Goal: Task Accomplishment & Management: Use online tool/utility

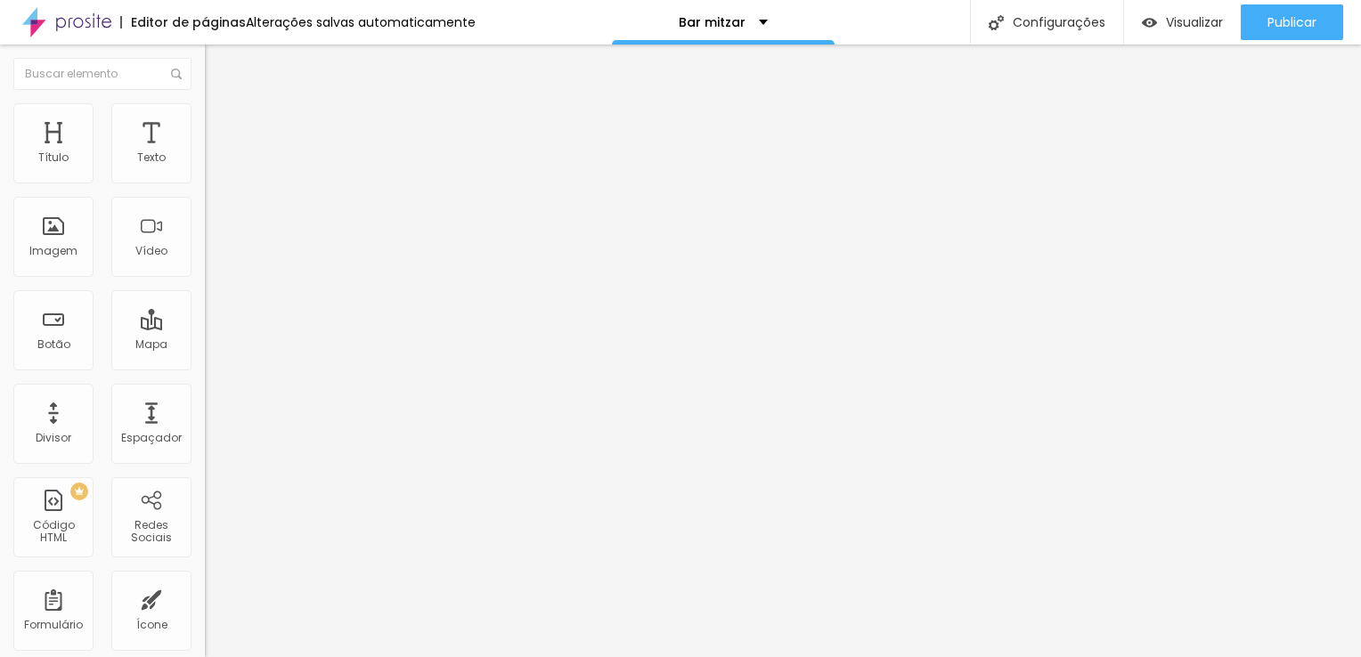
click at [205, 153] on span "Trocar imagem" at bounding box center [253, 145] width 97 height 15
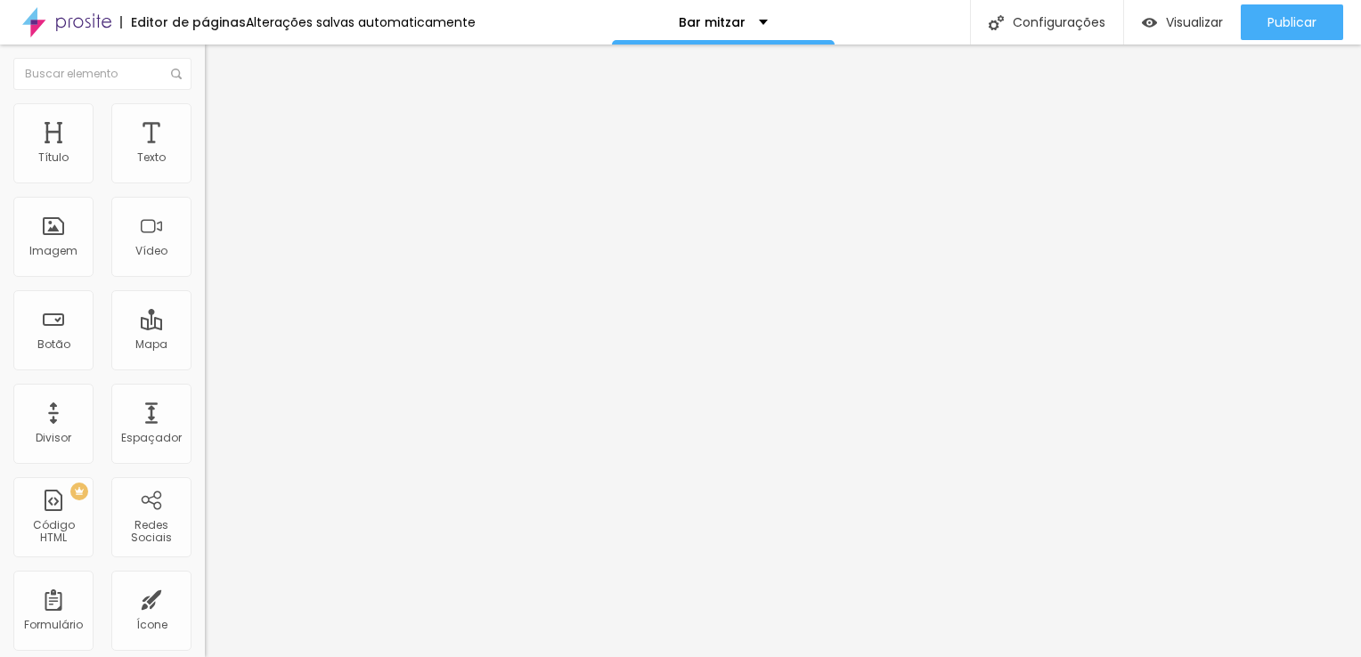
click at [205, 153] on span "Trocar imagem" at bounding box center [253, 145] width 97 height 15
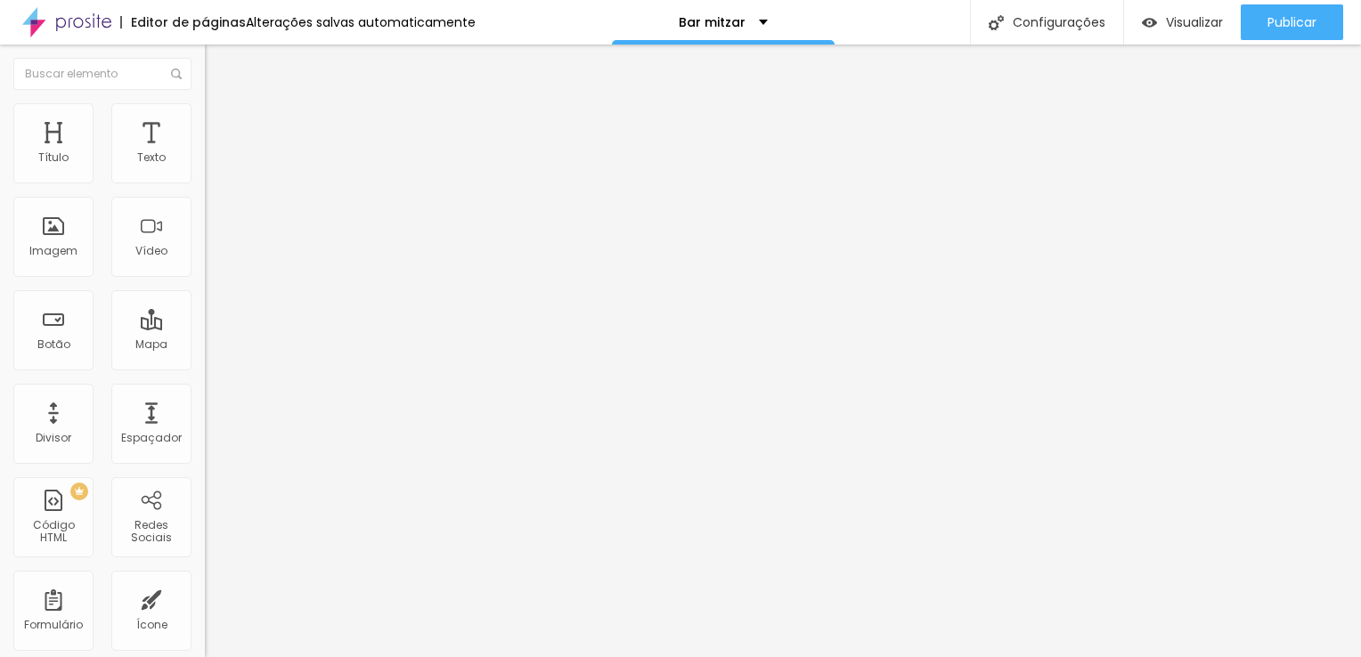
click at [205, 153] on span "Trocar imagem" at bounding box center [253, 145] width 97 height 15
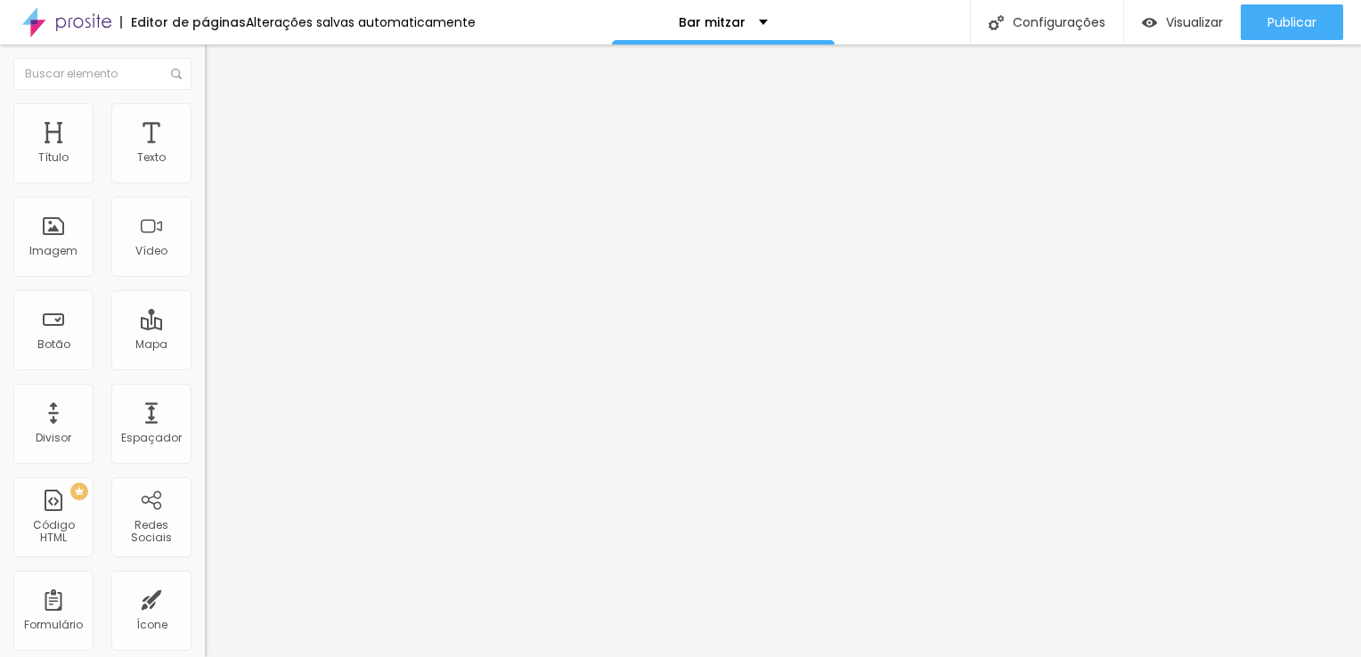
click at [205, 279] on span "Original" at bounding box center [226, 271] width 43 height 15
click at [205, 289] on span "Cinema" at bounding box center [227, 281] width 45 height 15
click at [205, 306] on span "Padrão" at bounding box center [225, 298] width 40 height 15
click at [205, 328] on span "Original" at bounding box center [226, 320] width 43 height 15
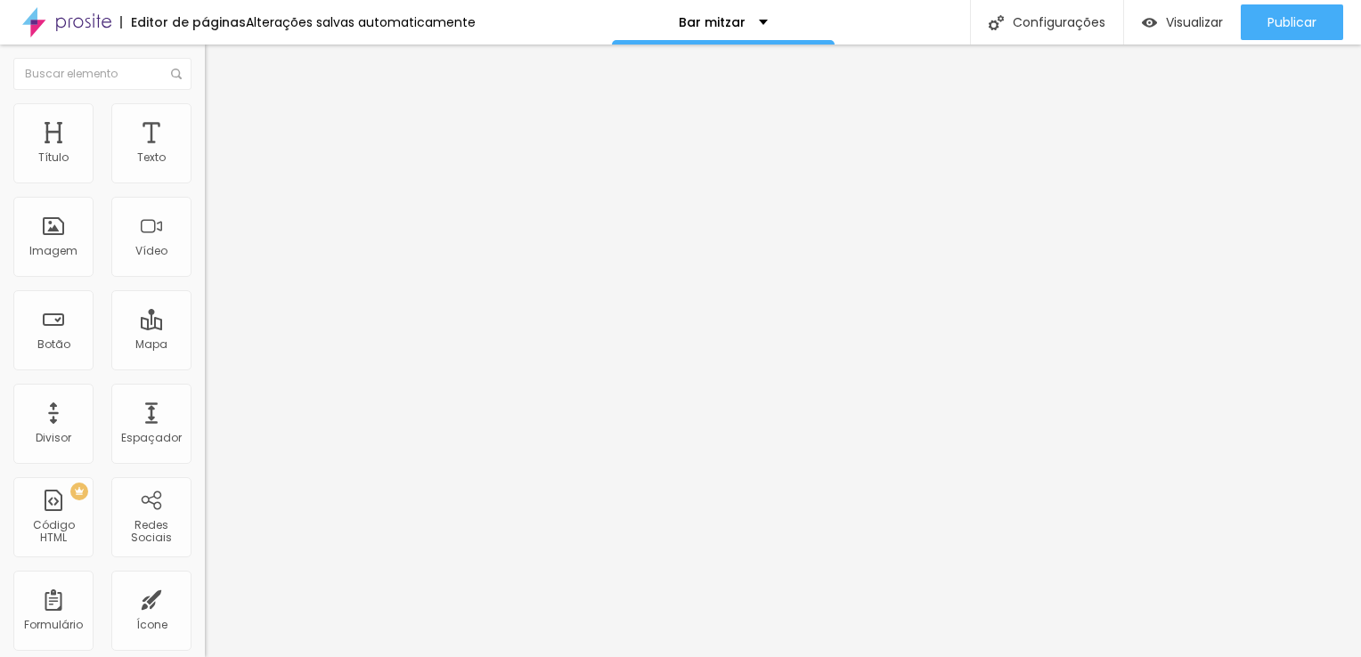
click at [205, 153] on span "Trocar imagem" at bounding box center [253, 145] width 97 height 15
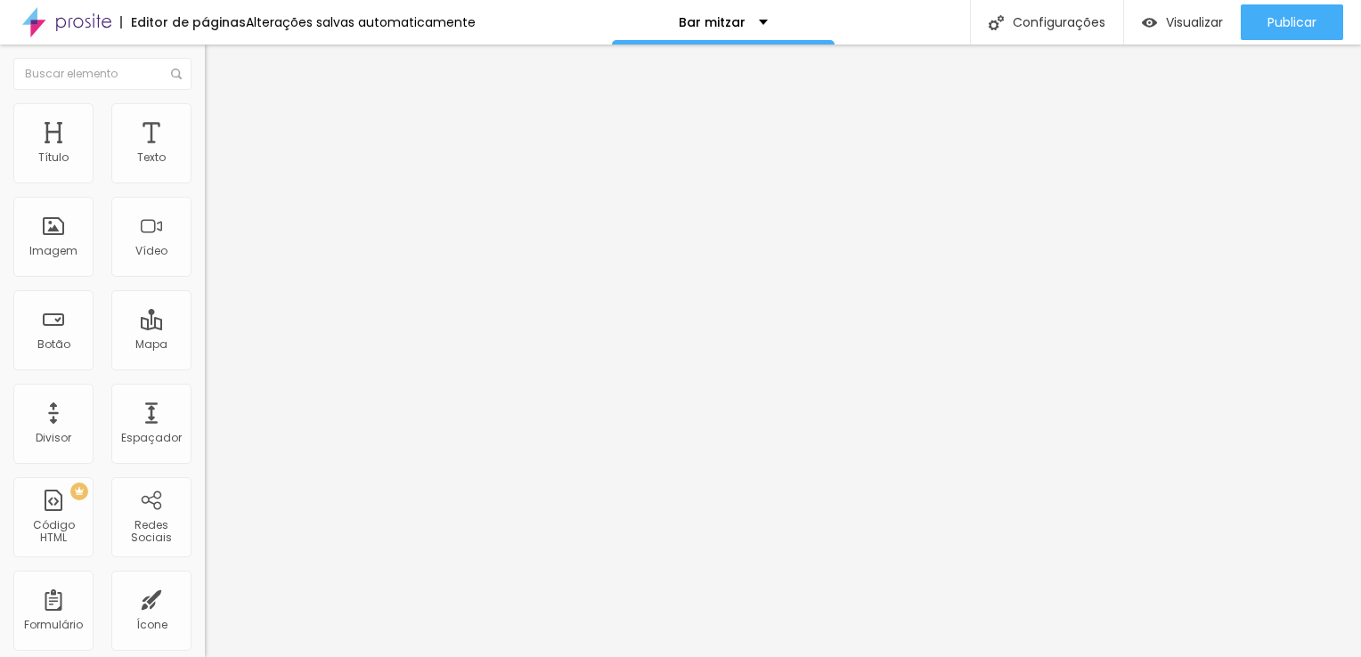
click at [205, 153] on span "Trocar imagem" at bounding box center [253, 145] width 97 height 15
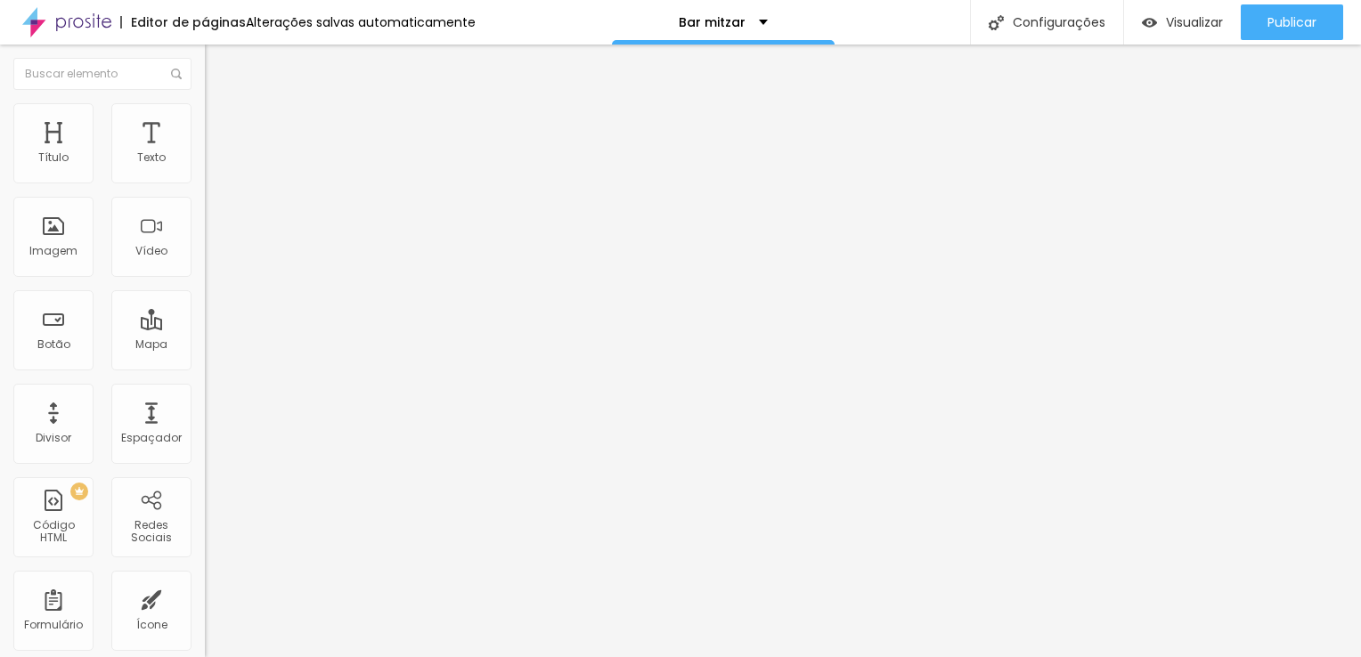
click at [205, 153] on span "Trocar imagem" at bounding box center [253, 145] width 97 height 15
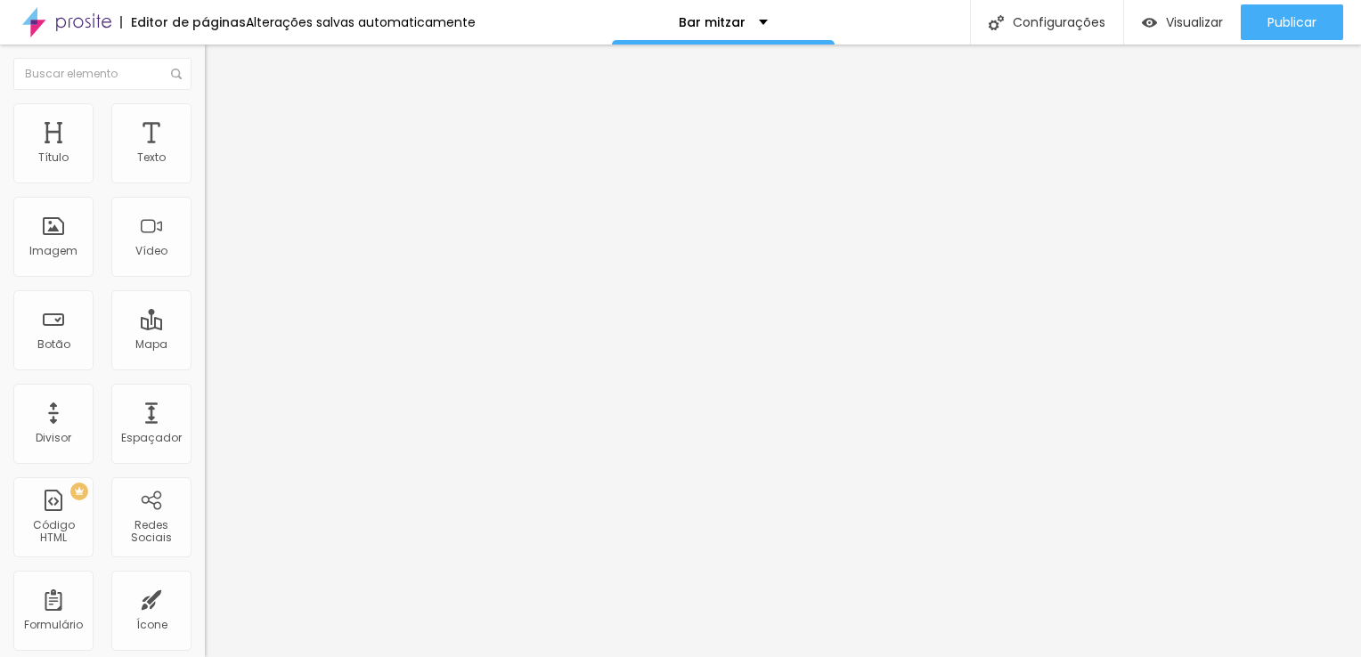
click at [205, 153] on span "Trocar imagem" at bounding box center [253, 145] width 97 height 15
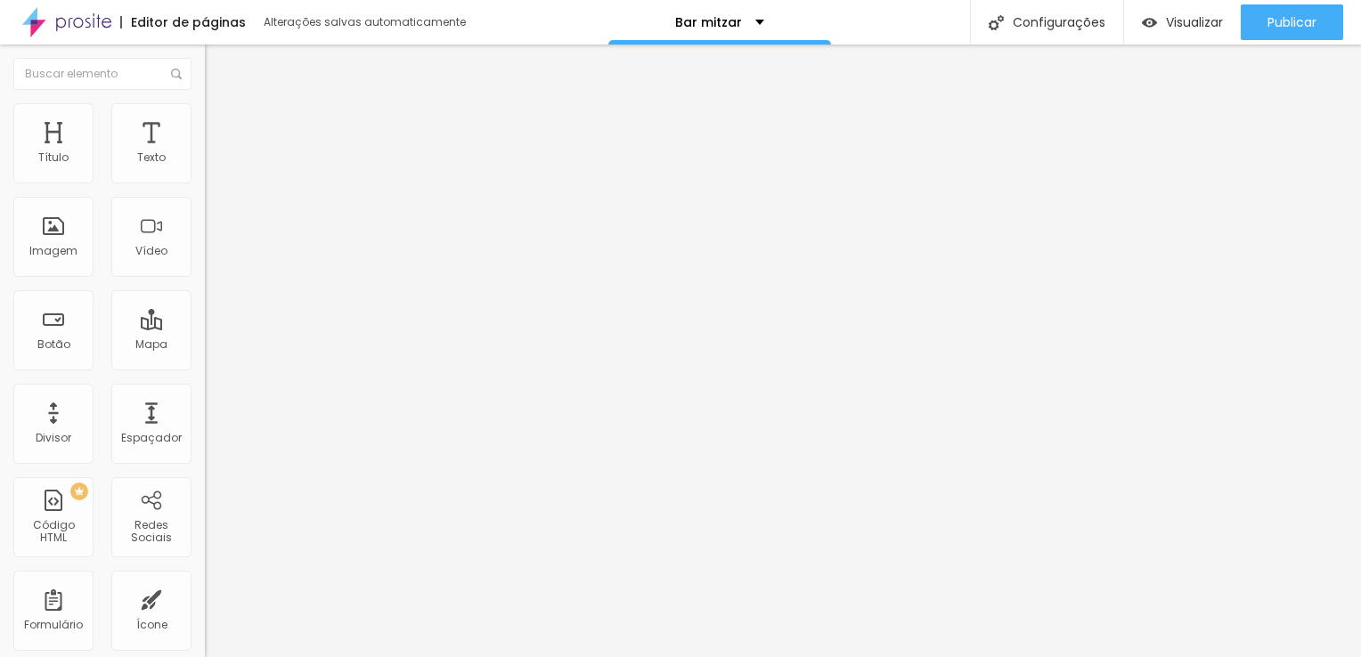
click at [205, 153] on span "Trocar imagem" at bounding box center [253, 145] width 97 height 15
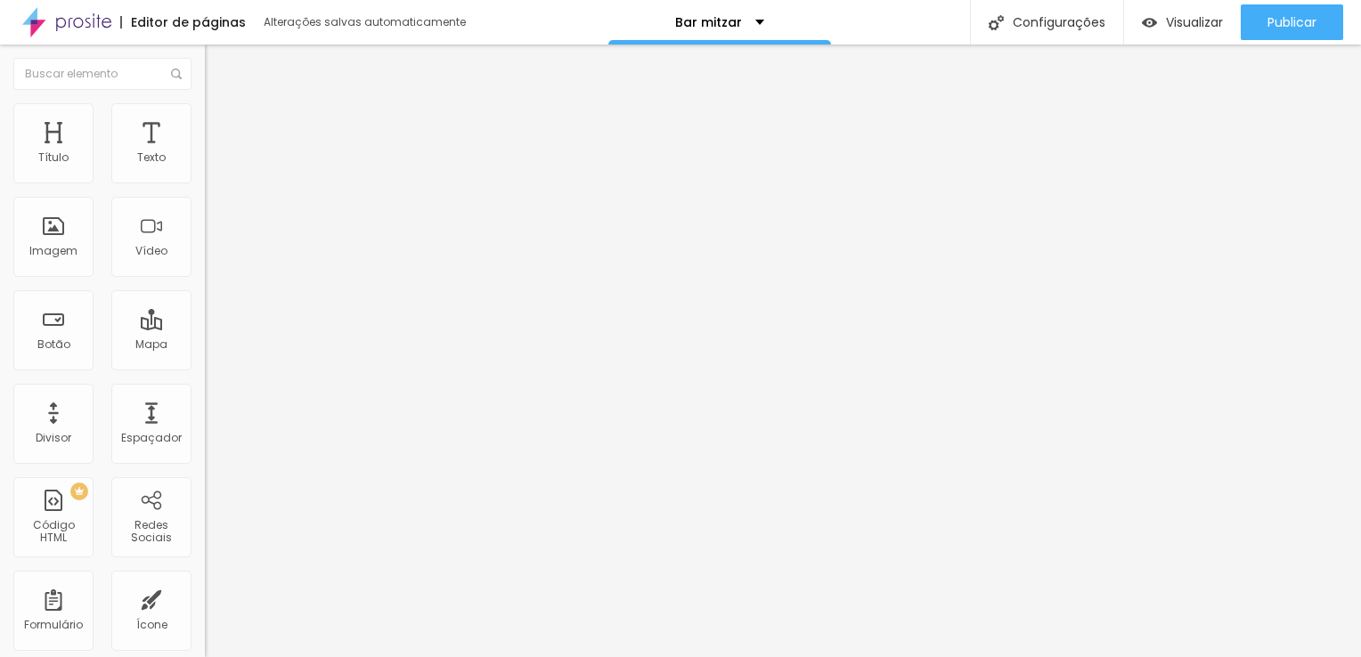
click at [205, 153] on span "Trocar imagem" at bounding box center [253, 145] width 97 height 15
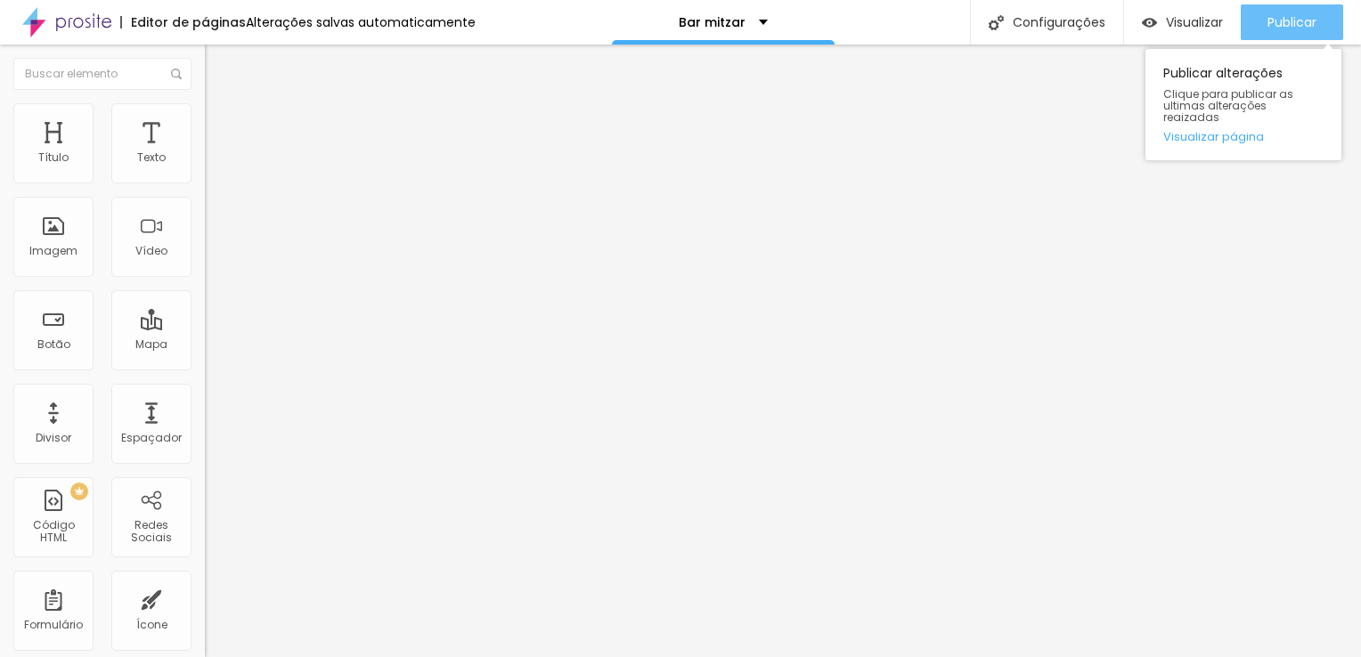
click at [1303, 16] on span "Publicar" at bounding box center [1291, 22] width 49 height 14
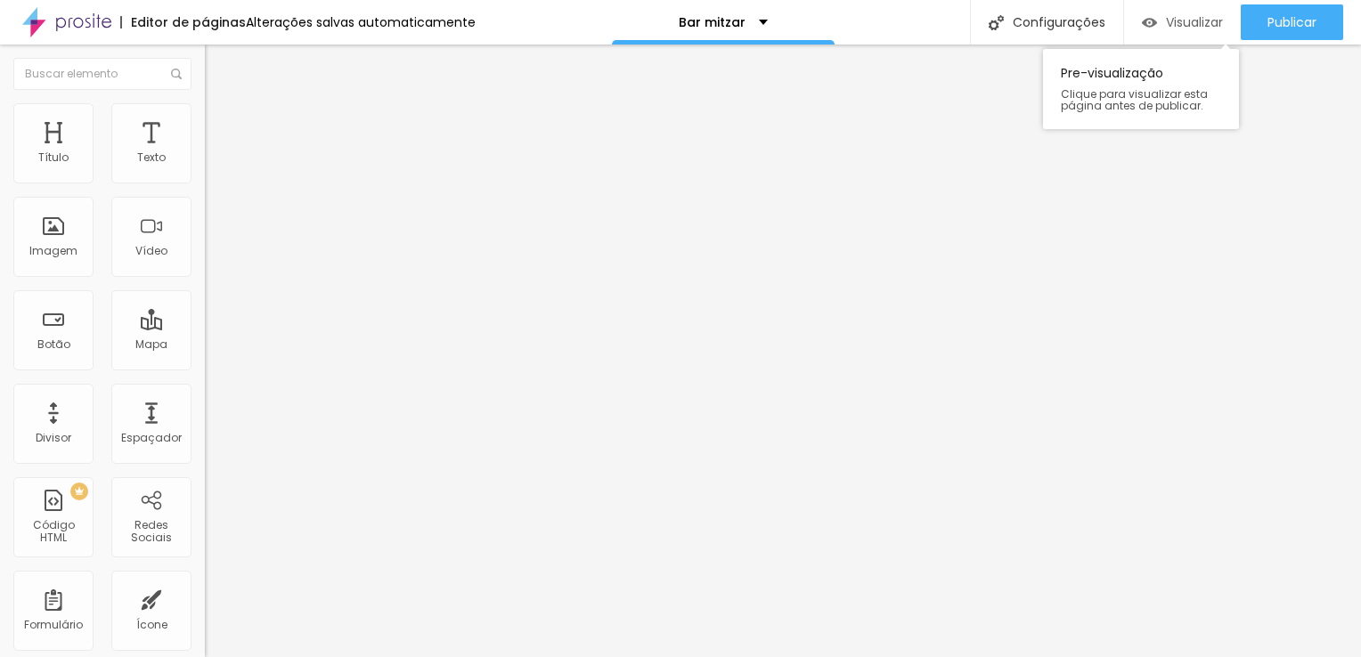
click at [1191, 22] on span "Visualizar" at bounding box center [1194, 22] width 57 height 14
click at [68, 153] on div "Título" at bounding box center [53, 143] width 80 height 80
click at [214, 257] on icon "button" at bounding box center [217, 252] width 7 height 7
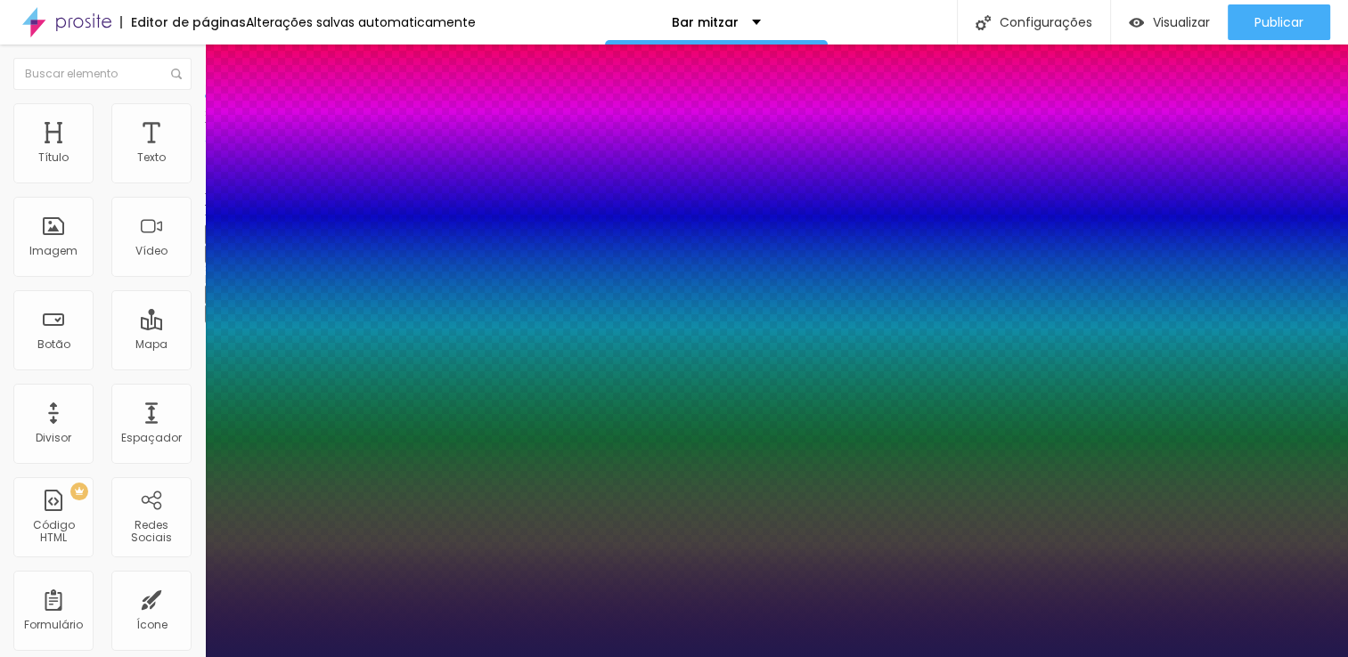
type input "1"
type input "23"
type input "1"
type input "31"
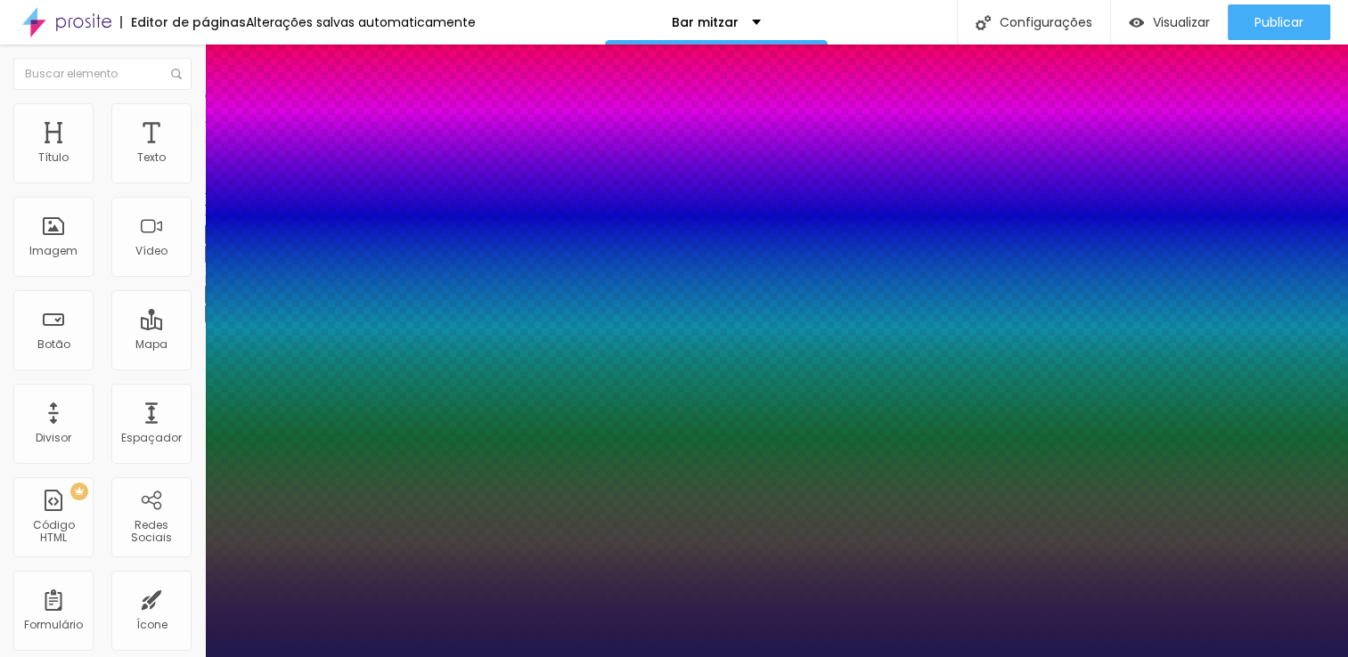
type input "31"
type input "1"
type input "33"
type input "1"
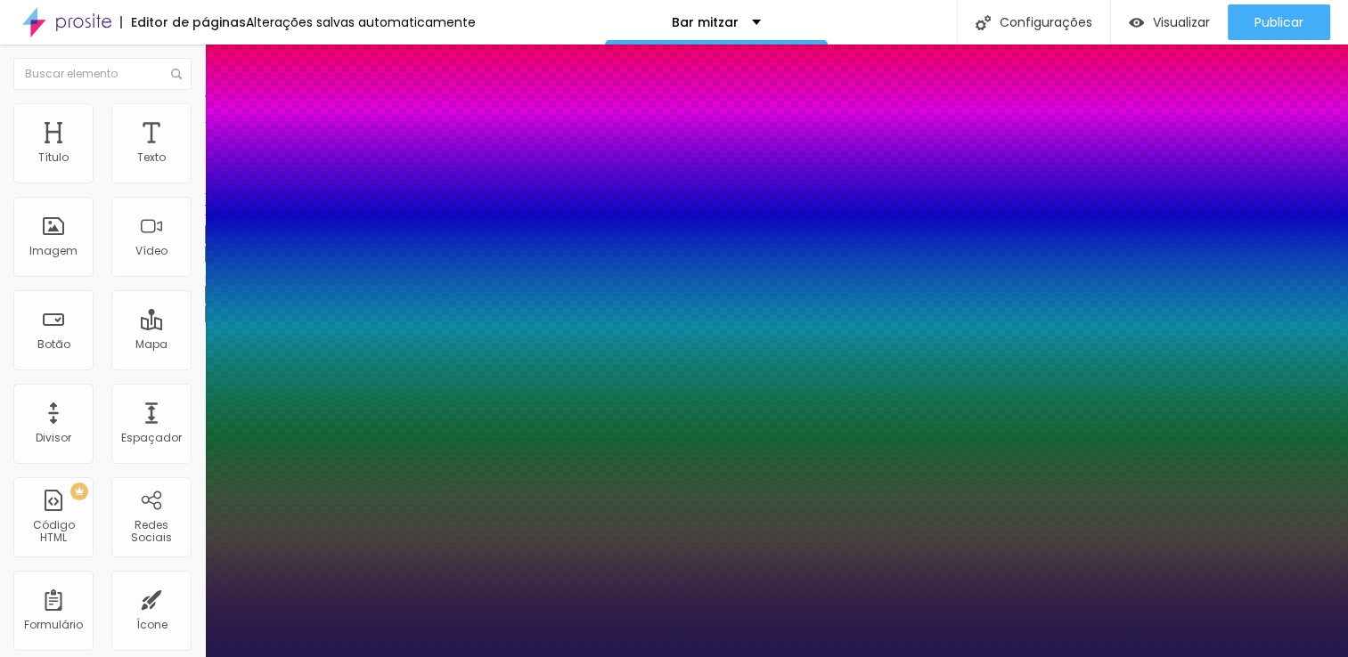
type input "35"
type input "1"
type input "36"
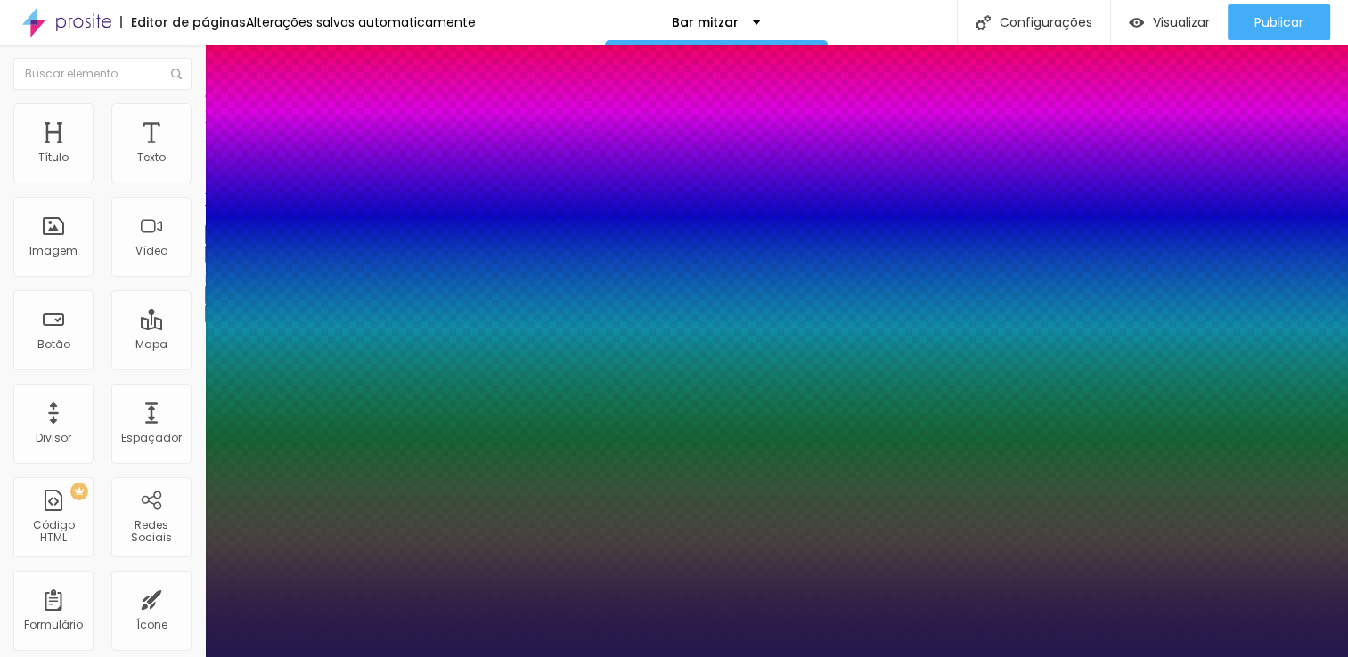
type input "1"
type input "38"
type input "1"
type input "42"
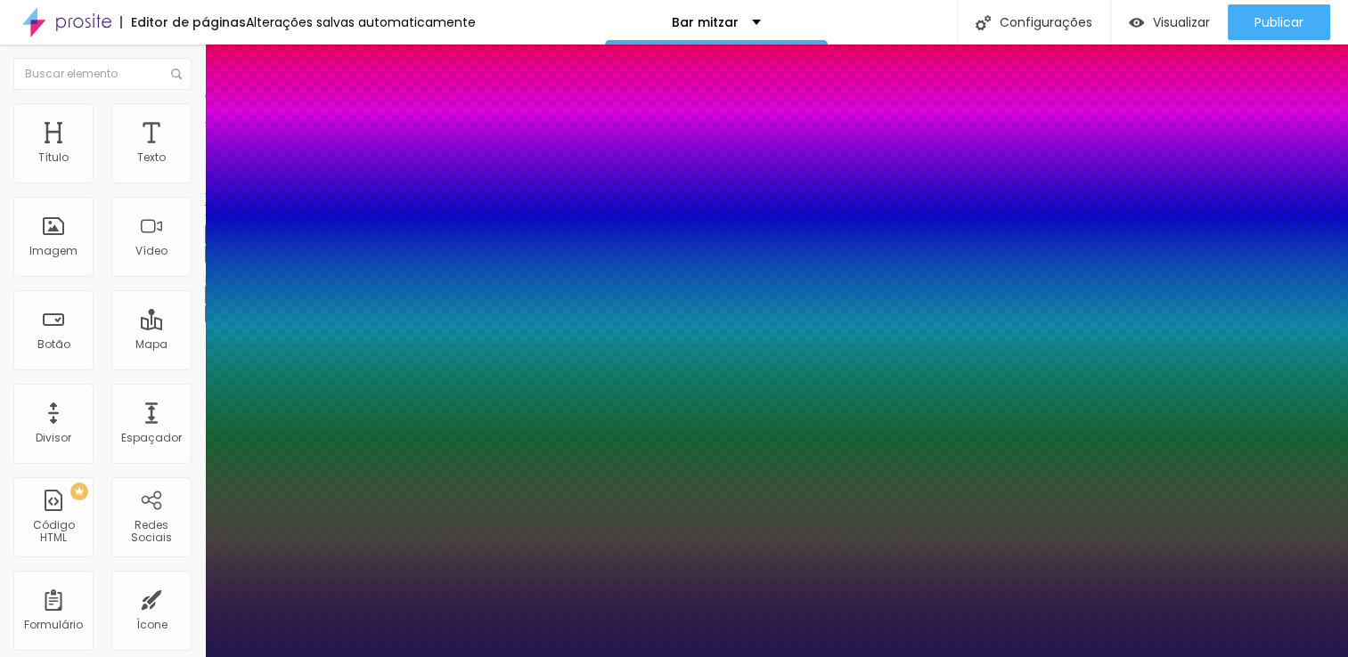
type input "42"
type input "1"
type input "44"
type input "1"
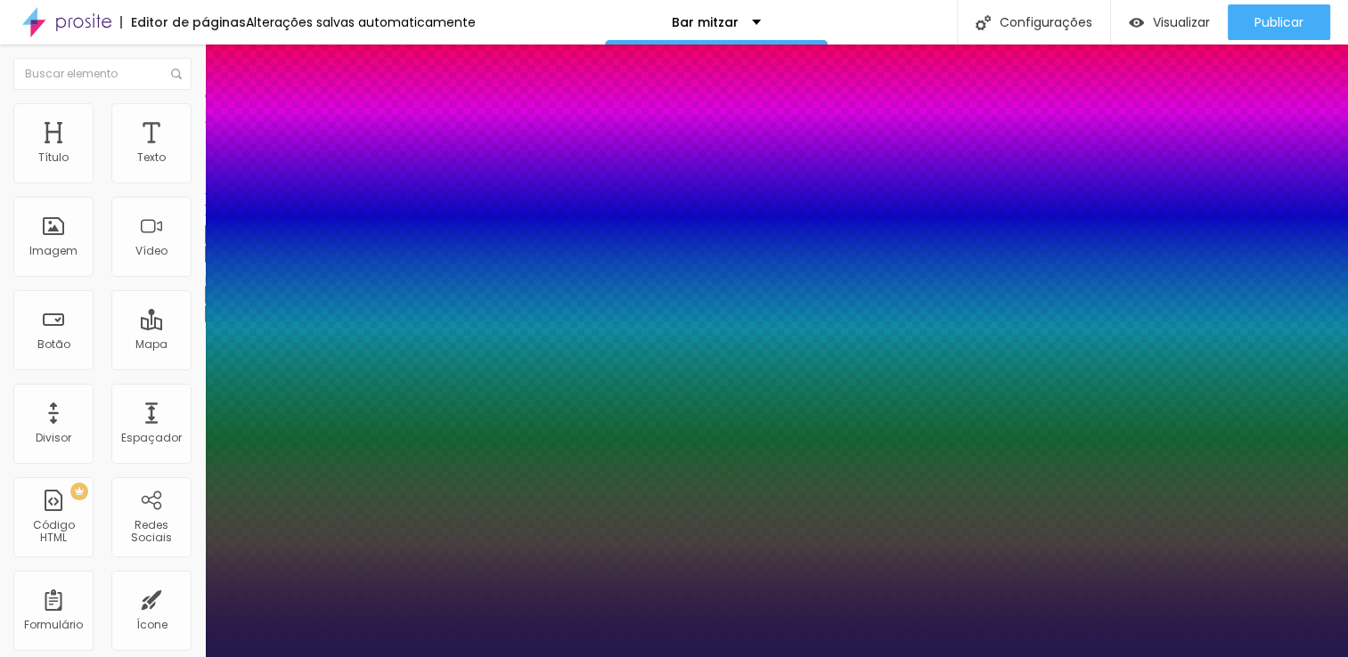
type input "47"
type input "1"
type input "49"
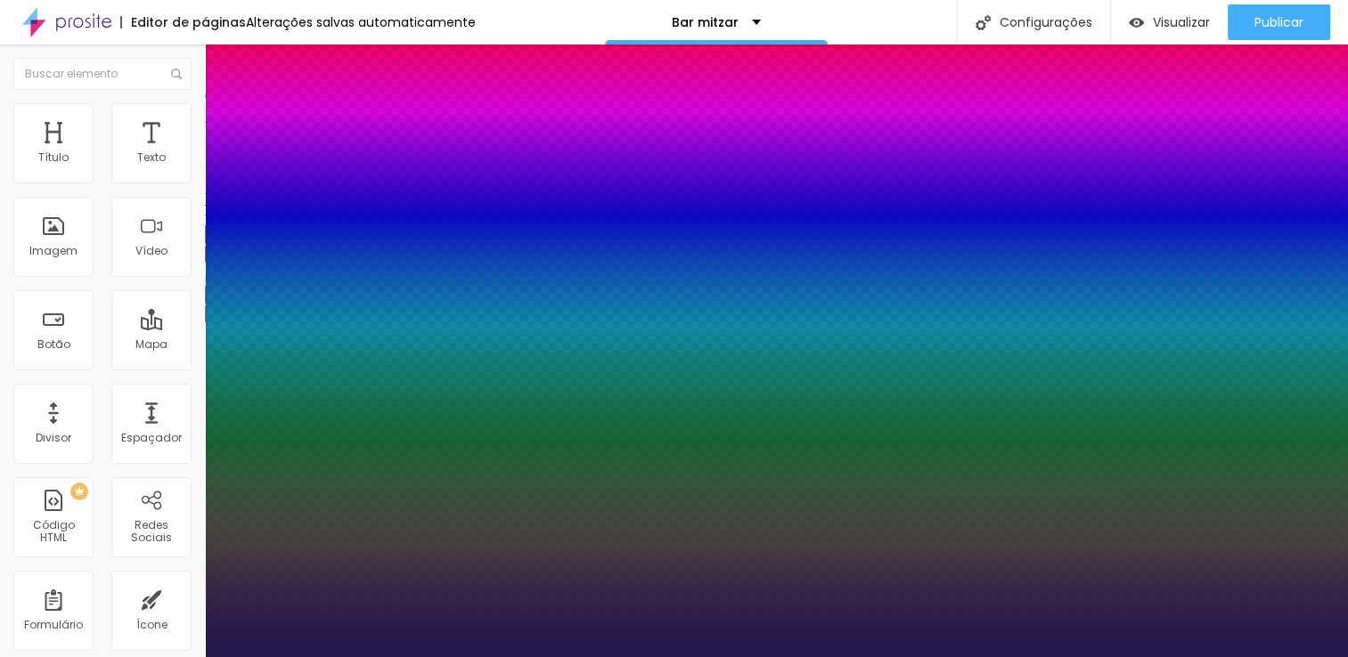
type input "1"
type input "51"
type input "1"
type input "52"
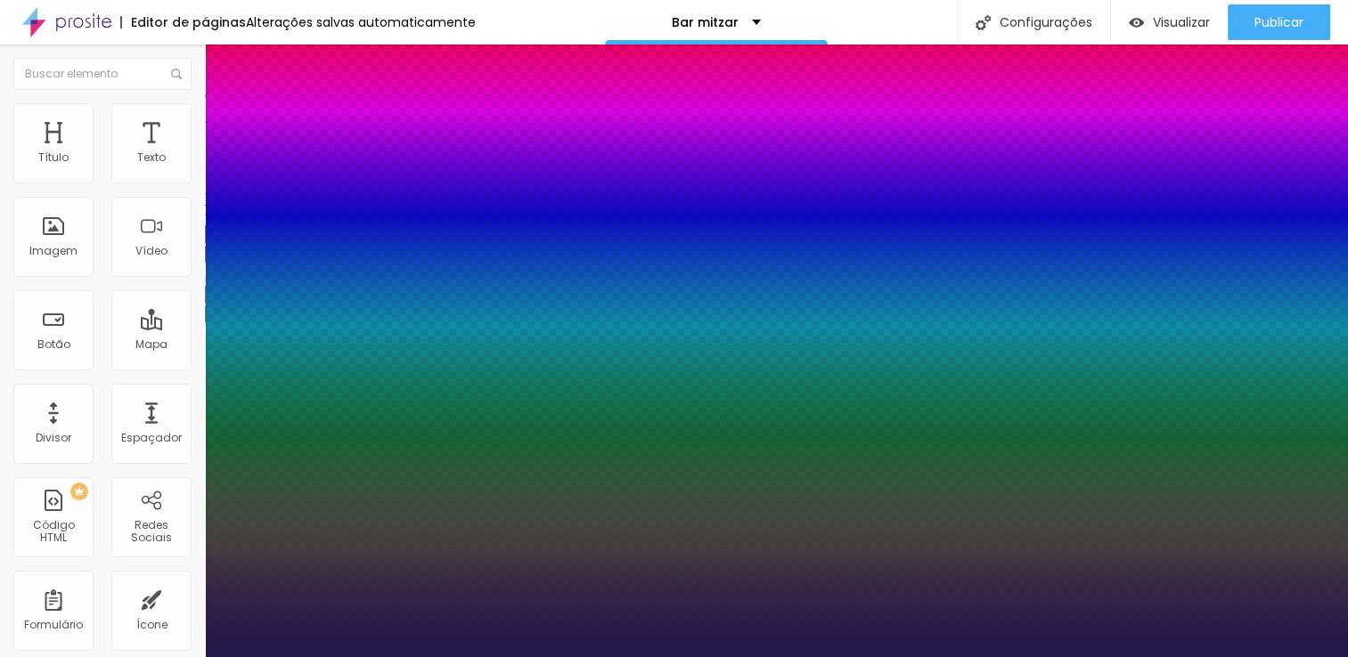
type input "52"
type input "1"
type input "53"
type input "1"
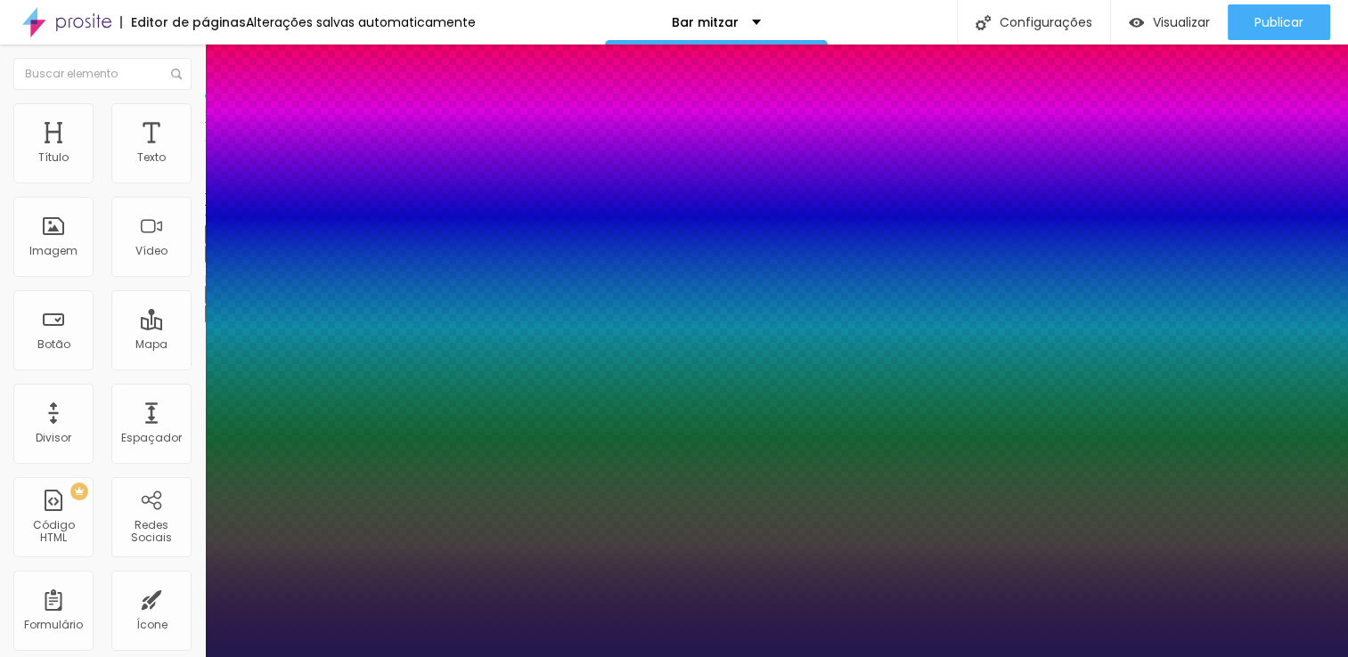
type input "55"
type input "1"
type input "56"
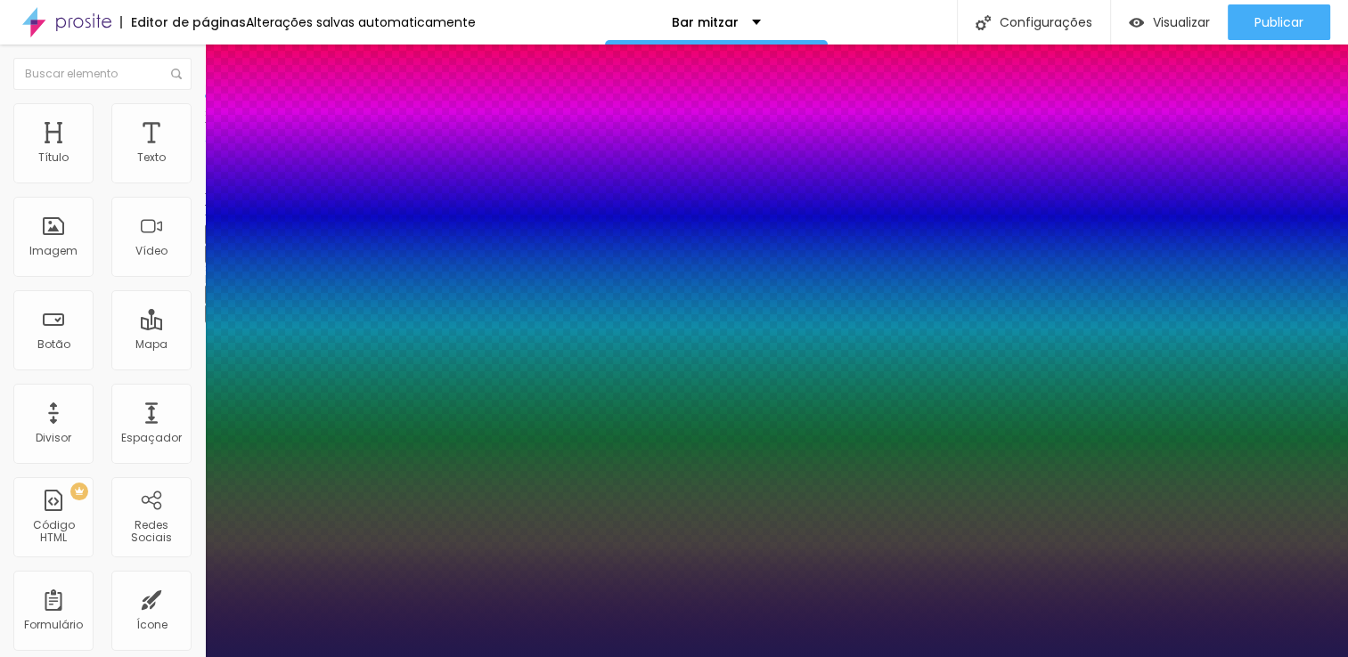
type input "1"
type input "57"
type input "1"
type input "59"
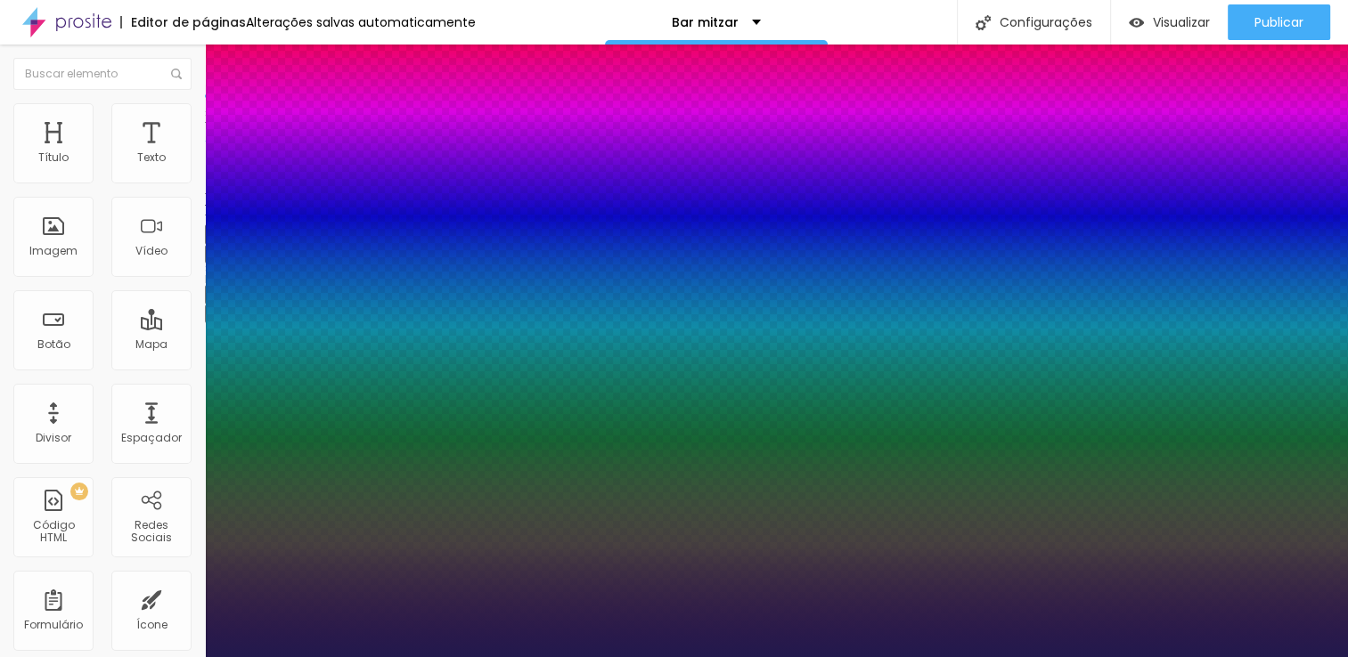
type input "59"
type input "1"
type input "60"
type input "1"
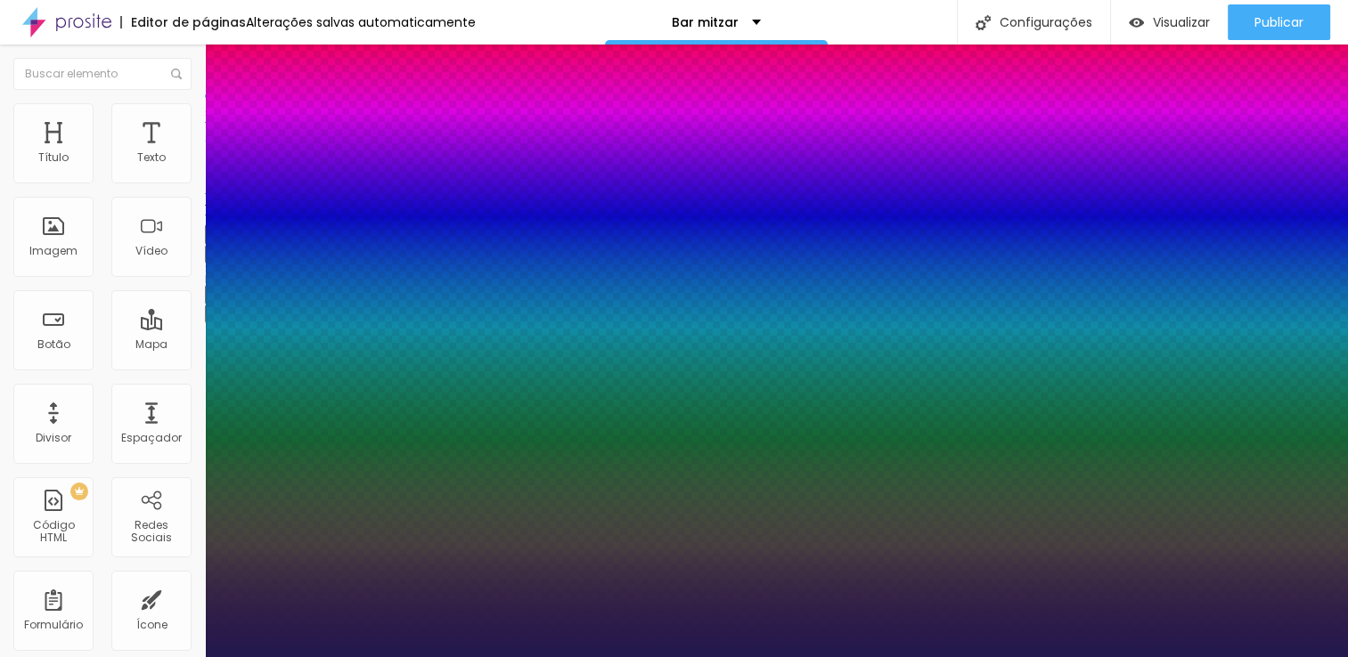
type input "61"
type input "1"
type input "62"
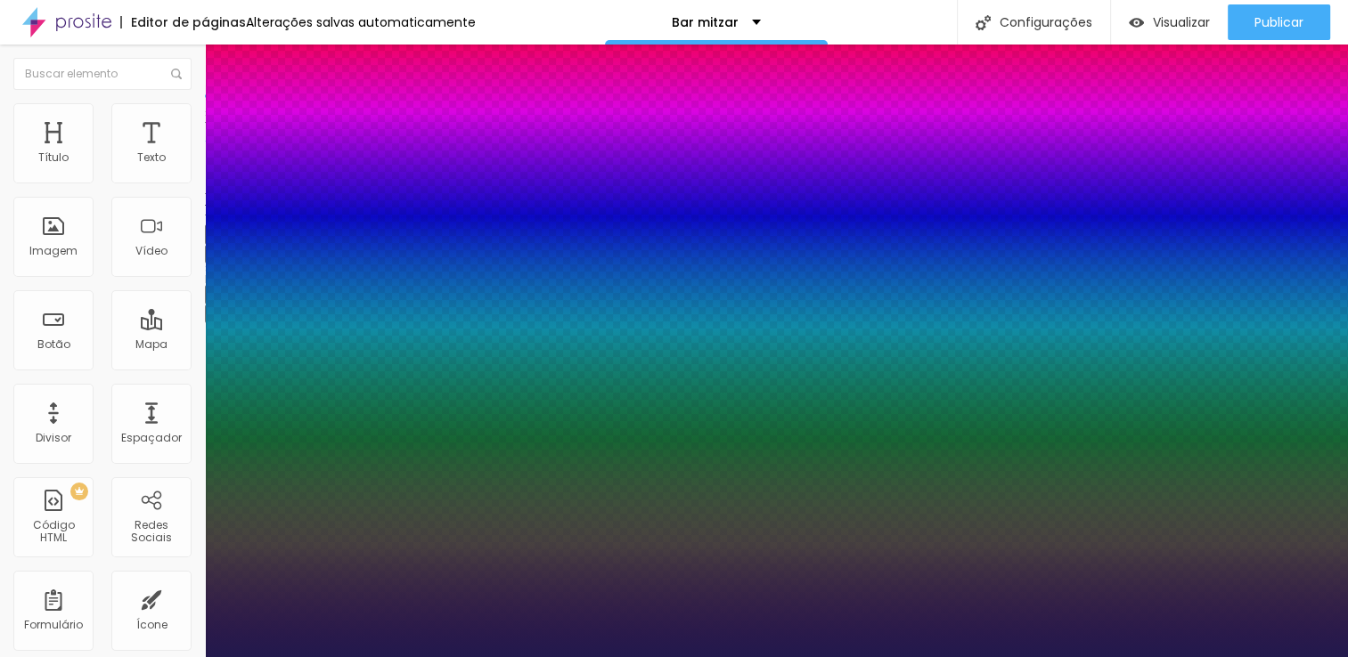
type input "1"
type input "63"
type input "1"
type input "62"
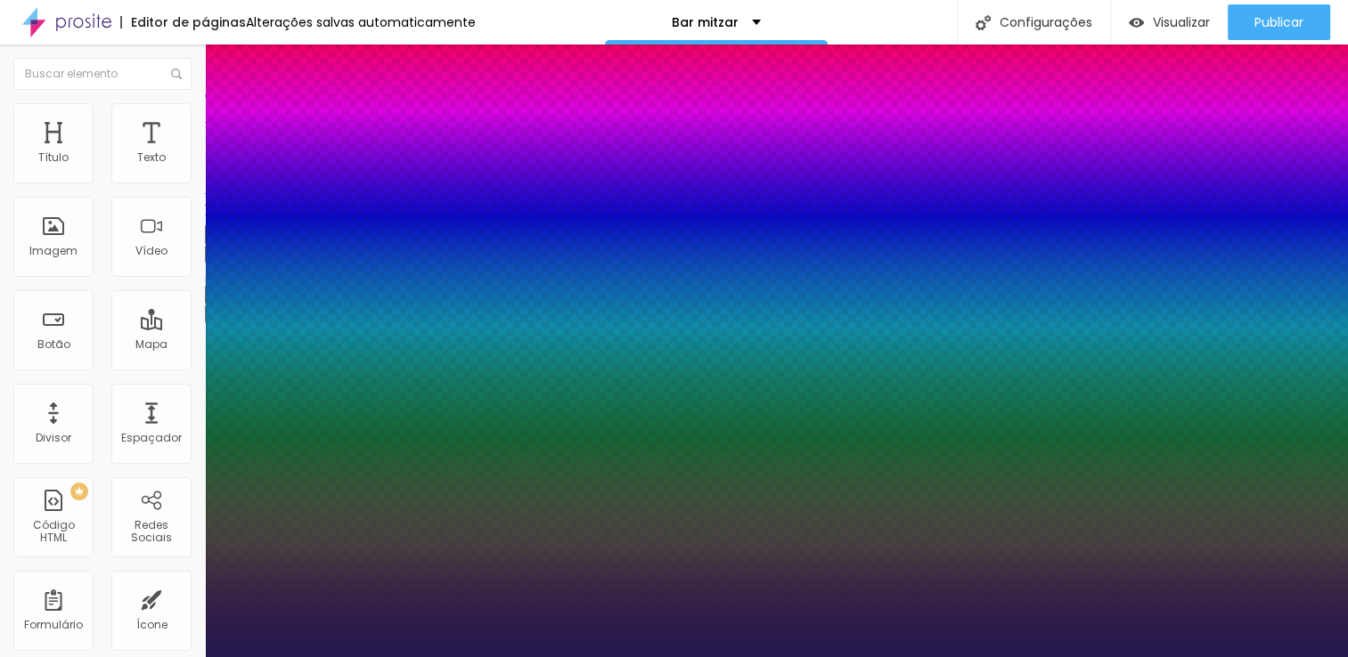
type input "62"
type input "1"
type input "61"
type input "1"
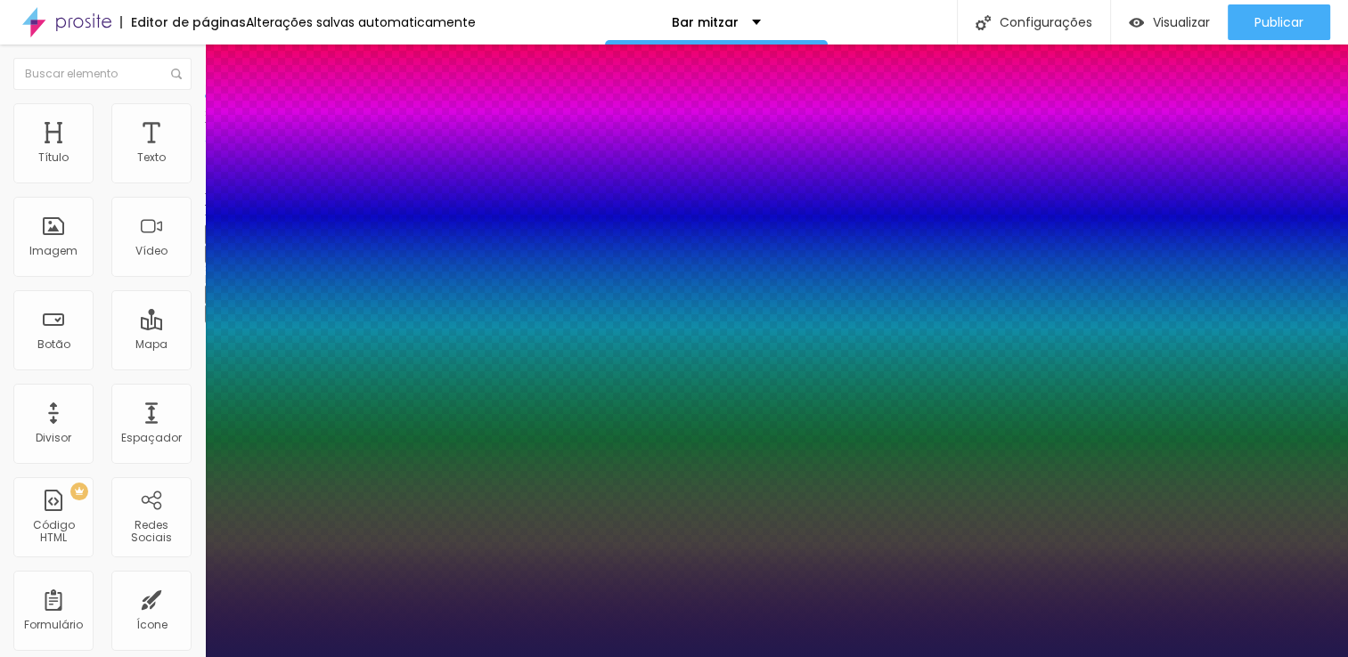
type input "60"
type input "1"
type input "58"
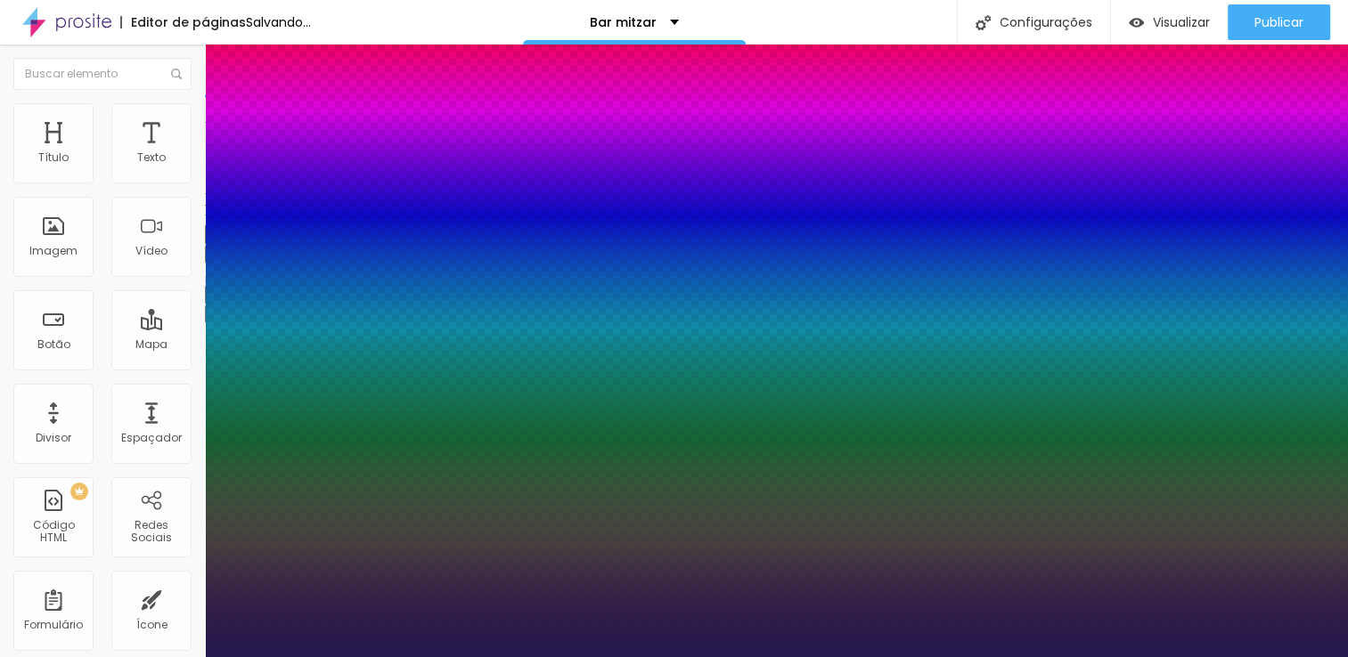
type input "1"
type input "57"
type input "1"
type input "56"
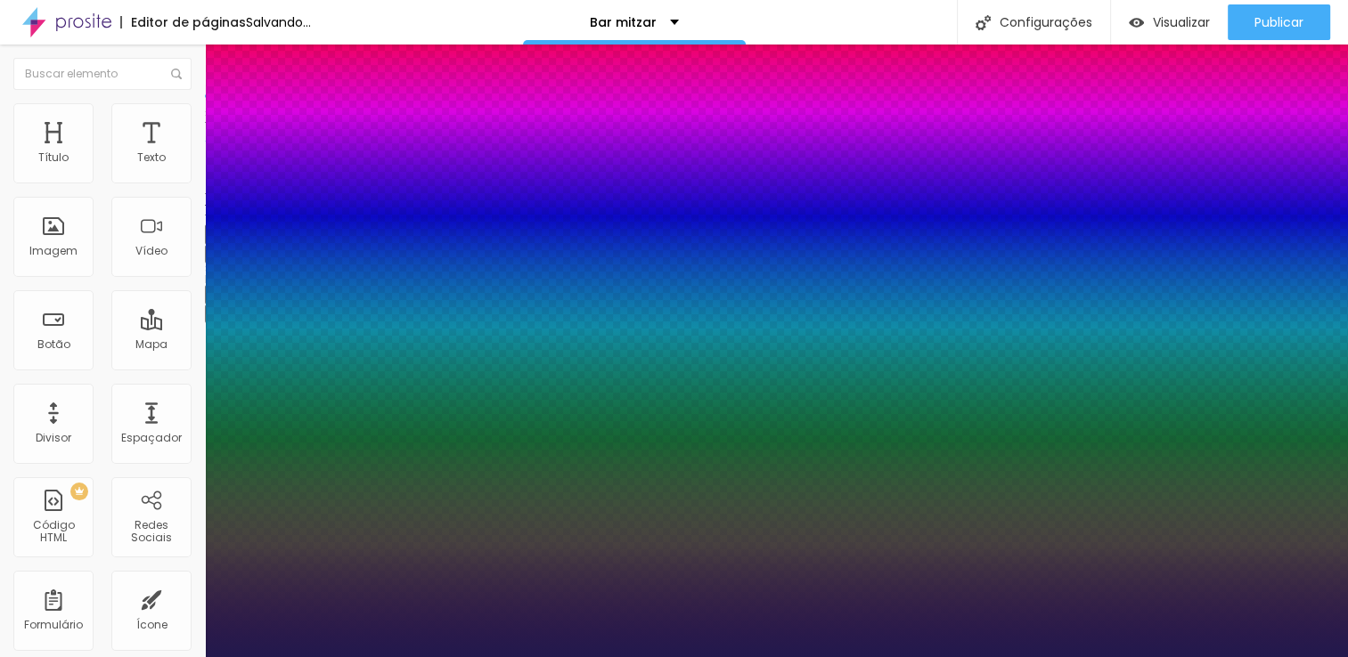
type input "56"
type input "1"
drag, startPoint x: 236, startPoint y: 501, endPoint x: 292, endPoint y: 501, distance: 56.1
type input "54"
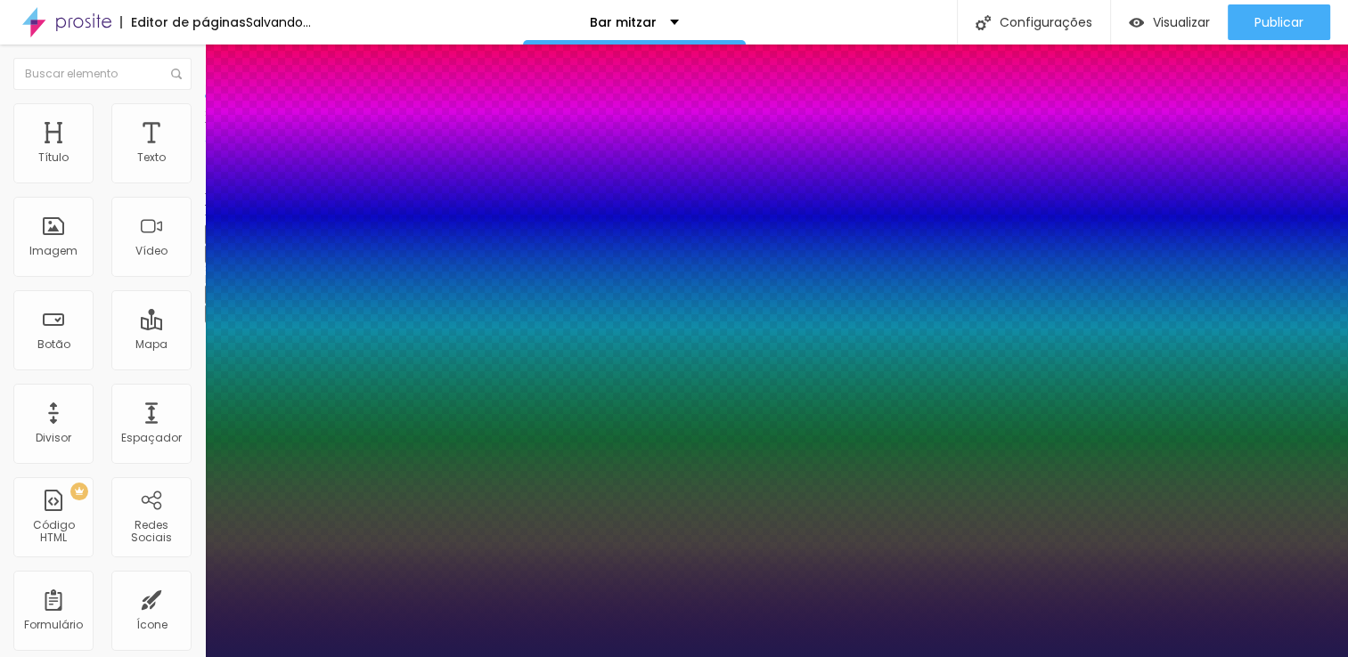
type input "54"
type input "1"
click at [805, 656] on div at bounding box center [674, 657] width 1348 height 0
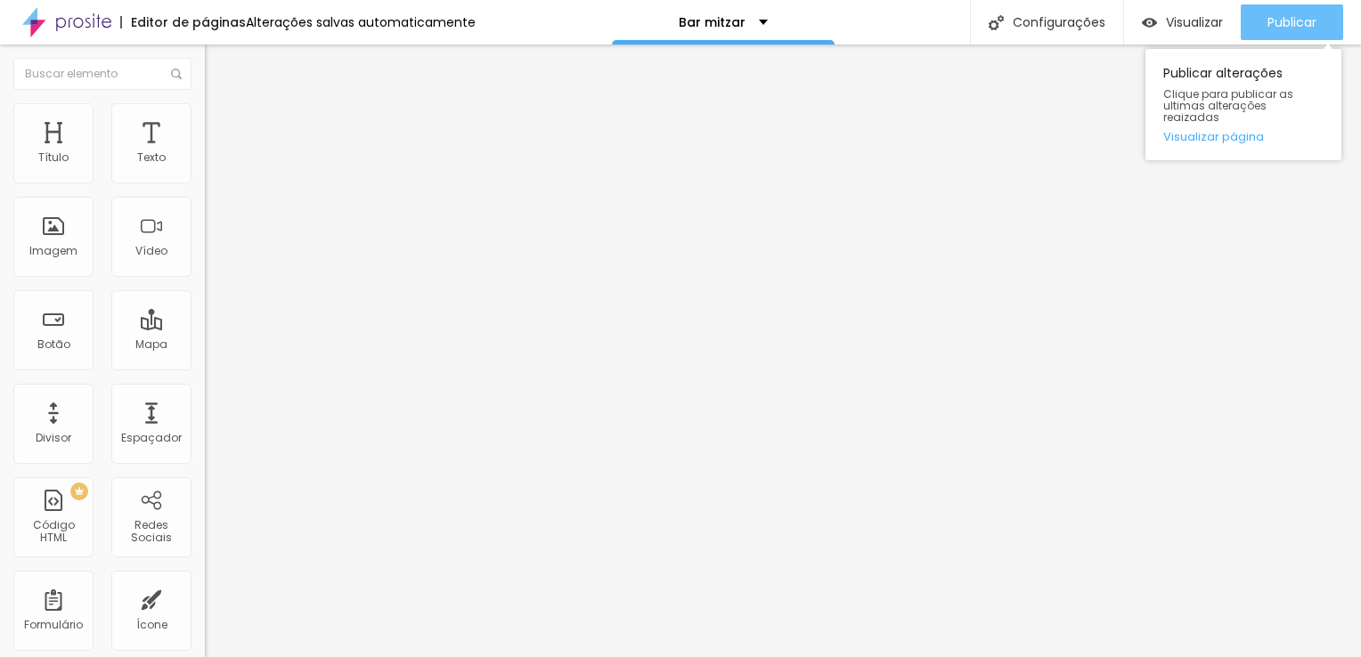
click at [1311, 25] on span "Publicar" at bounding box center [1291, 22] width 49 height 14
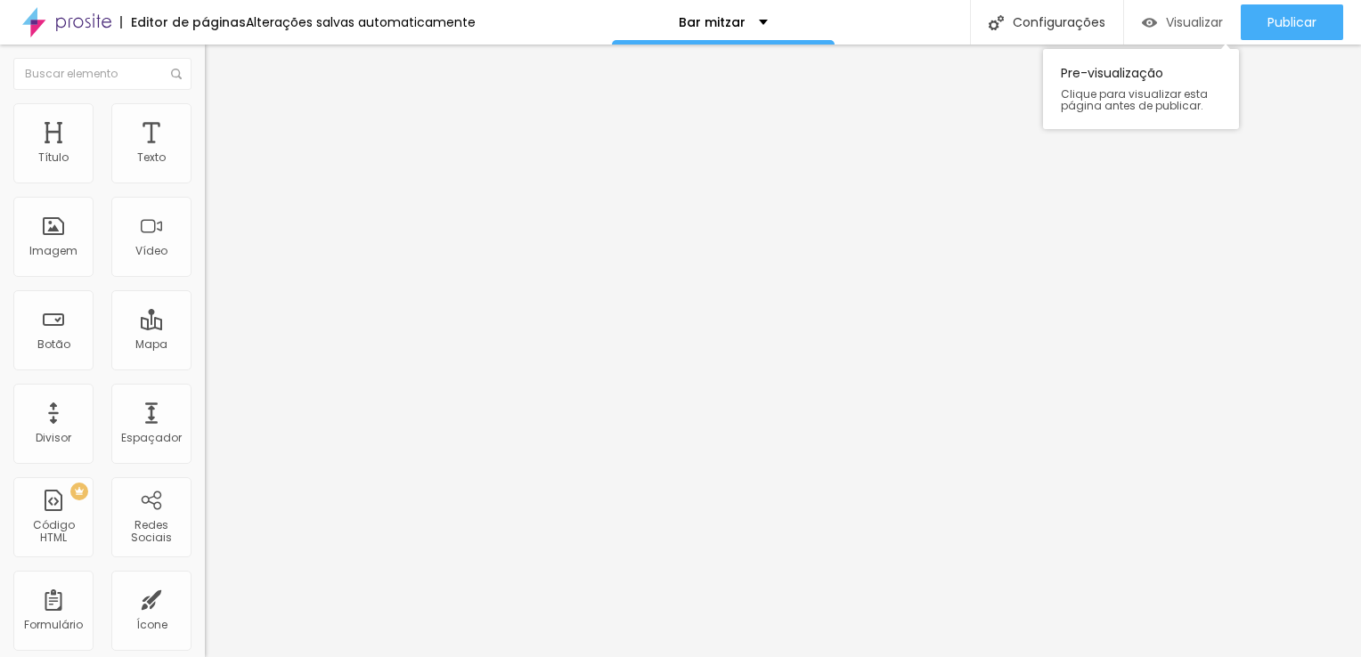
click at [1206, 25] on span "Visualizar" at bounding box center [1194, 22] width 57 height 14
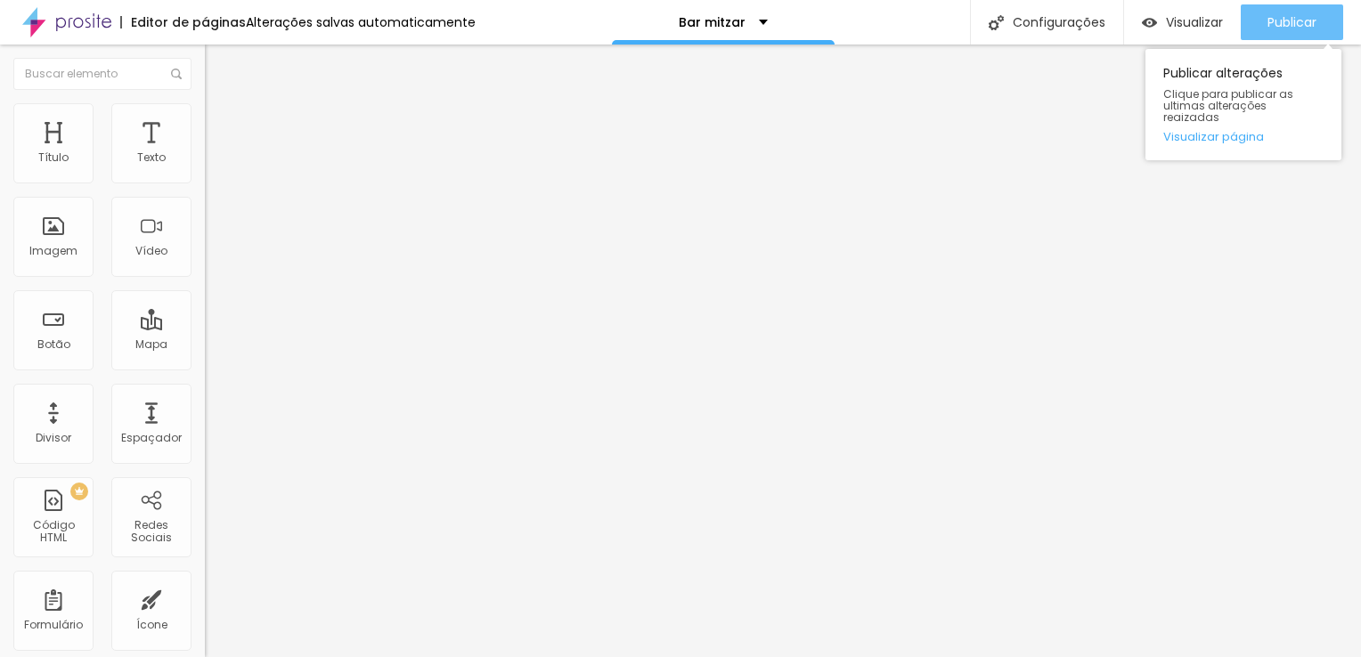
click at [1300, 16] on span "Publicar" at bounding box center [1291, 22] width 49 height 14
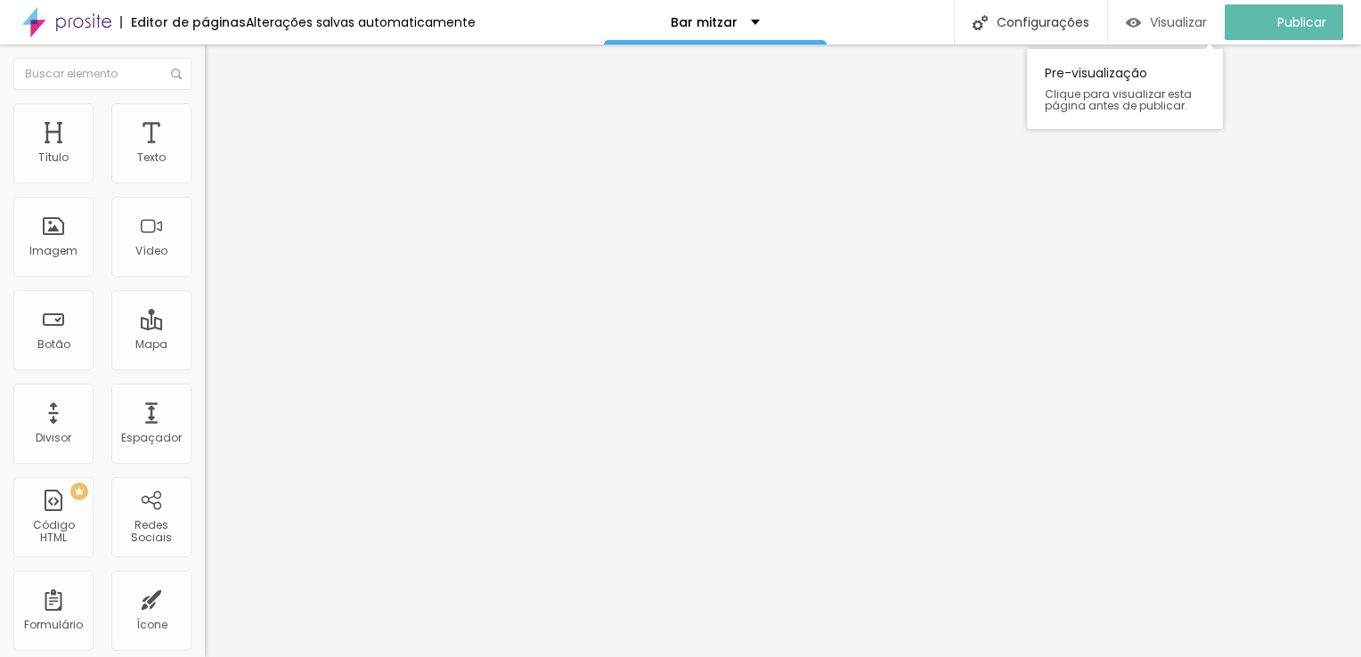
click at [1183, 23] on span "Visualizar" at bounding box center [1178, 22] width 57 height 14
